Goal: Go to known website: Access a specific website the user already knows

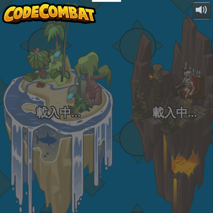
select select "zh-HANT"
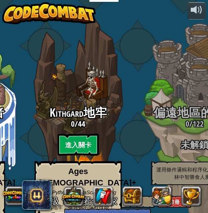
click at [51, 11] on img at bounding box center [49, 13] width 94 height 22
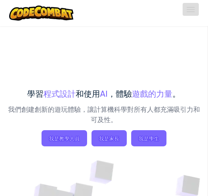
click at [194, 11] on button "切換導覽" at bounding box center [190, 9] width 16 height 13
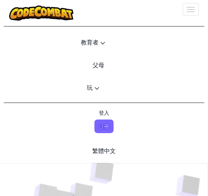
click at [102, 111] on span "登入" at bounding box center [103, 113] width 19 height 14
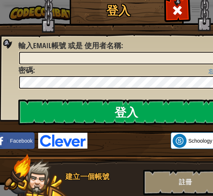
scroll to position [0, 19]
